Goal: Task Accomplishment & Management: Manage account settings

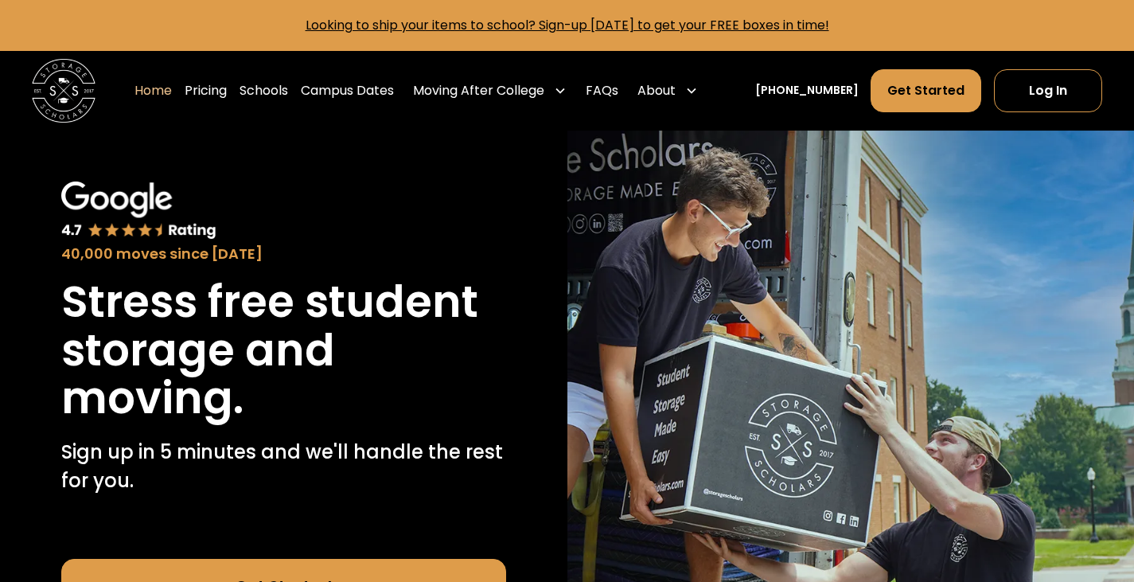
click at [1057, 104] on link "Log In" at bounding box center [1048, 90] width 108 height 43
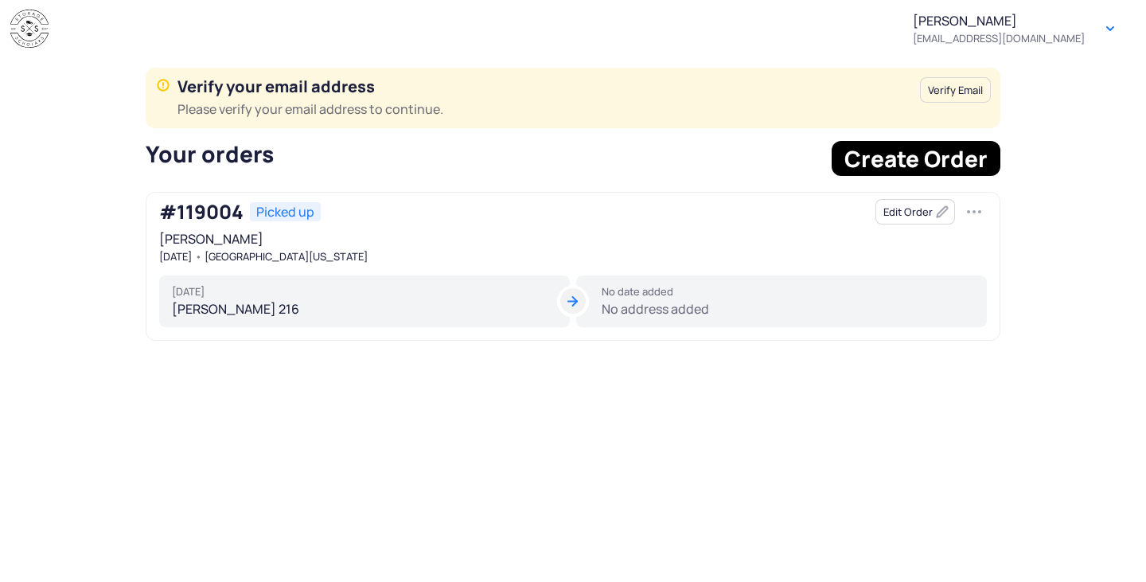
click at [704, 287] on div "No date added" at bounding box center [788, 291] width 373 height 13
click at [934, 204] on button "Edit Order" at bounding box center [916, 211] width 80 height 25
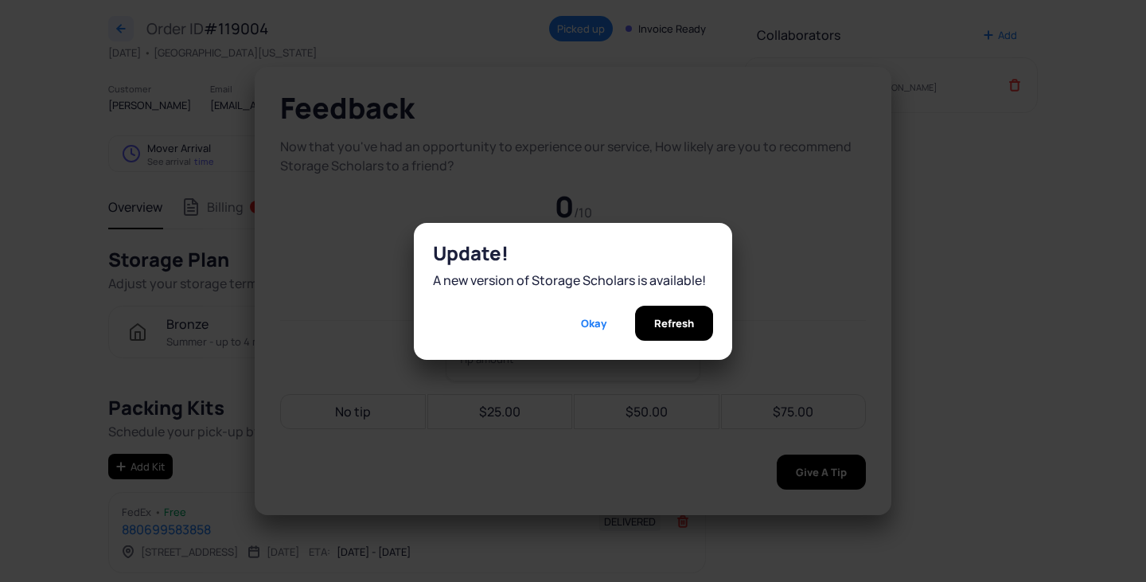
click at [933, 269] on section "Update! A new version of Storage Scholars is available! Okay Refresh" at bounding box center [573, 291] width 1146 height 582
click at [659, 323] on span "Refresh" at bounding box center [674, 323] width 40 height 35
